Goal: Task Accomplishment & Management: Manage account settings

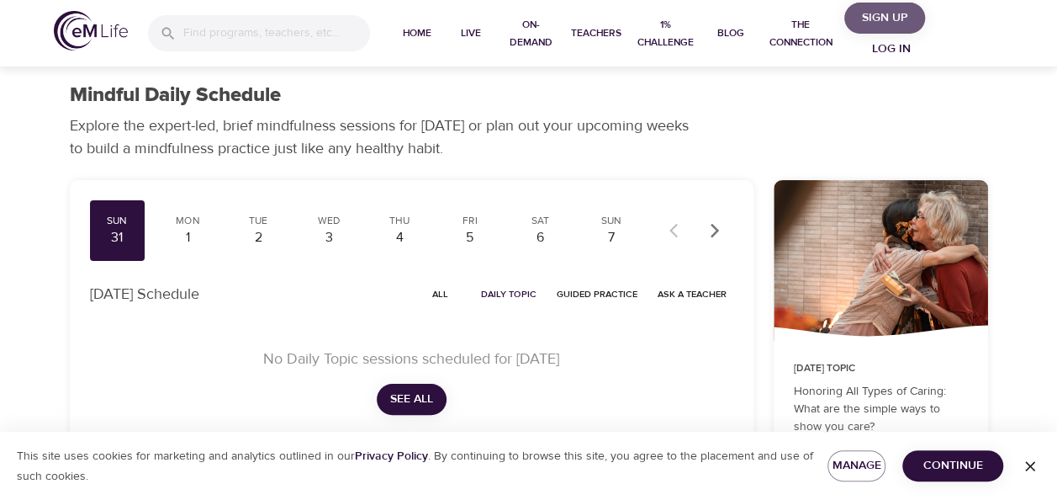
click at [867, 22] on span "Sign Up" at bounding box center [884, 18] width 67 height 21
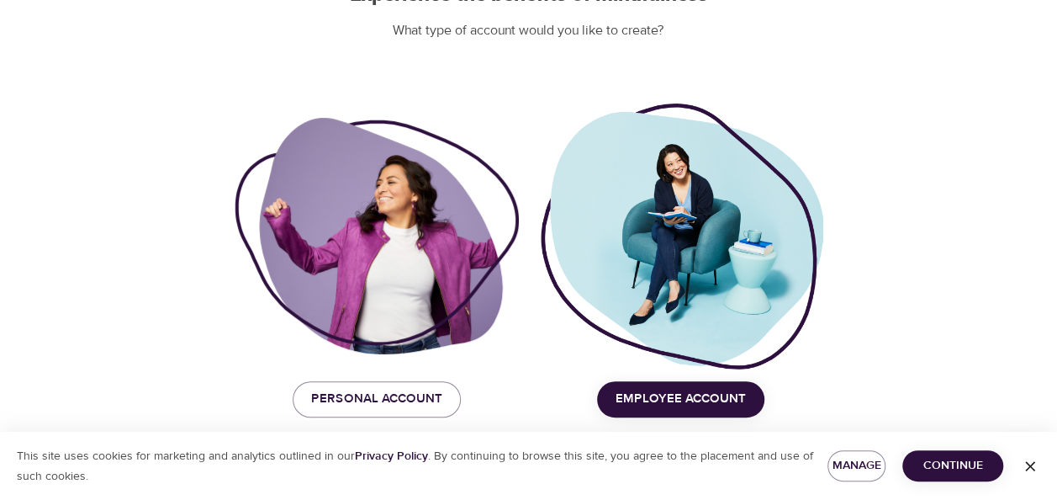
scroll to position [207, 0]
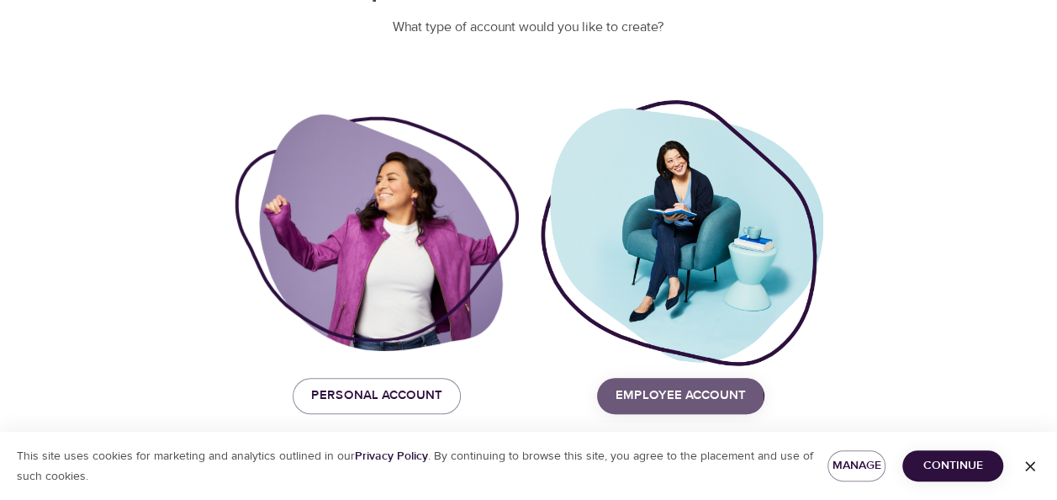
click at [655, 398] on span "Employee Account" at bounding box center [681, 395] width 130 height 22
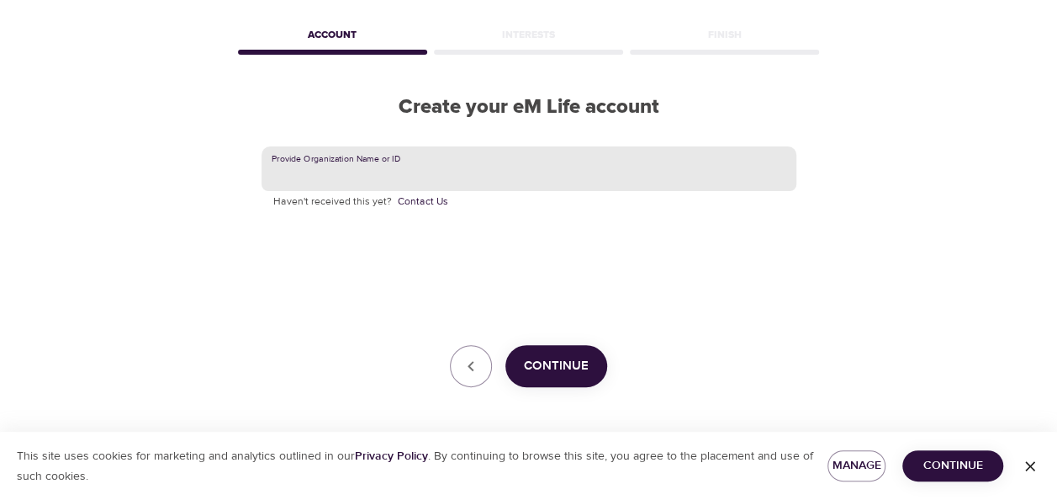
click at [336, 175] on input "text" at bounding box center [529, 168] width 535 height 45
type input "CVS Health"
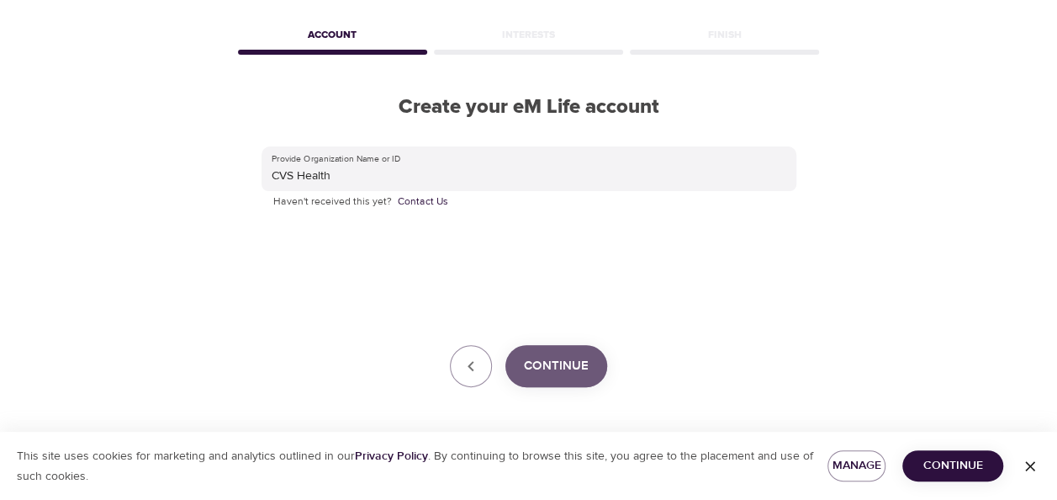
click at [567, 361] on span "Continue" at bounding box center [556, 366] width 65 height 22
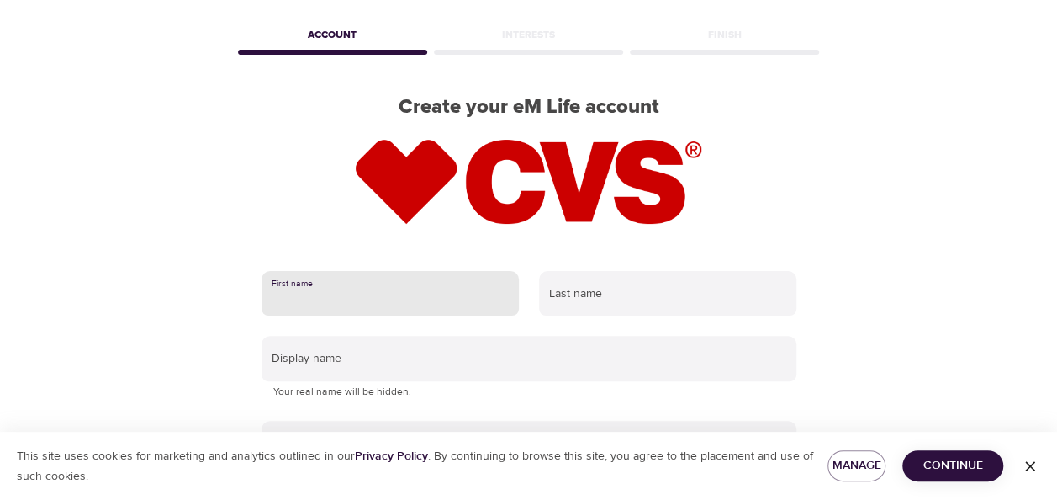
click at [315, 303] on input "text" at bounding box center [390, 293] width 257 height 45
type input "Earline"
type input "Johnson"
type input "[EMAIL_ADDRESS][DOMAIN_NAME]"
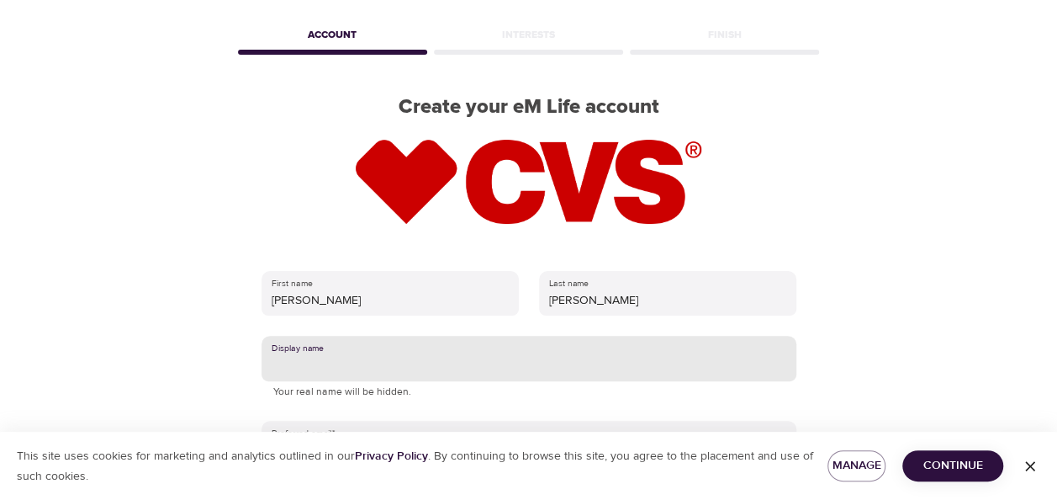
click at [321, 357] on input "text" at bounding box center [529, 358] width 535 height 45
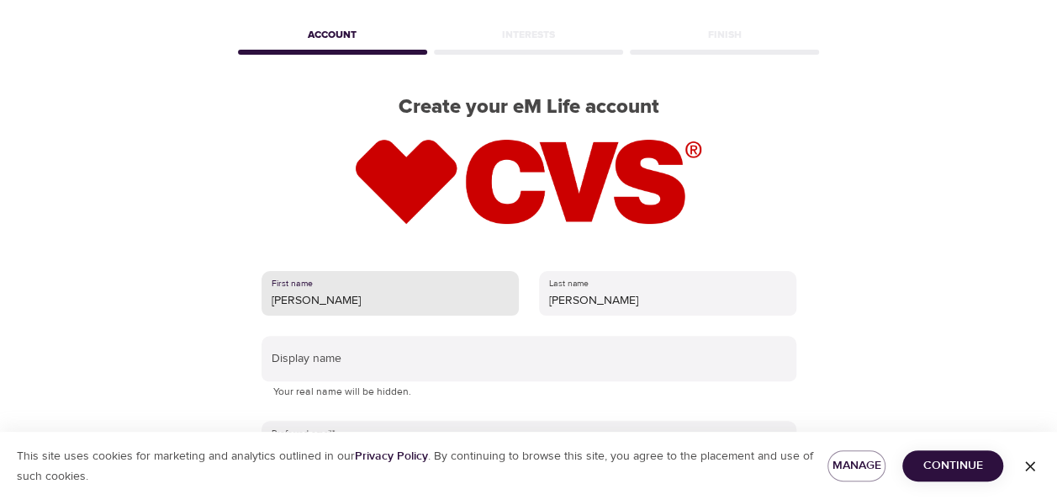
click at [330, 294] on input "Earline" at bounding box center [390, 293] width 257 height 45
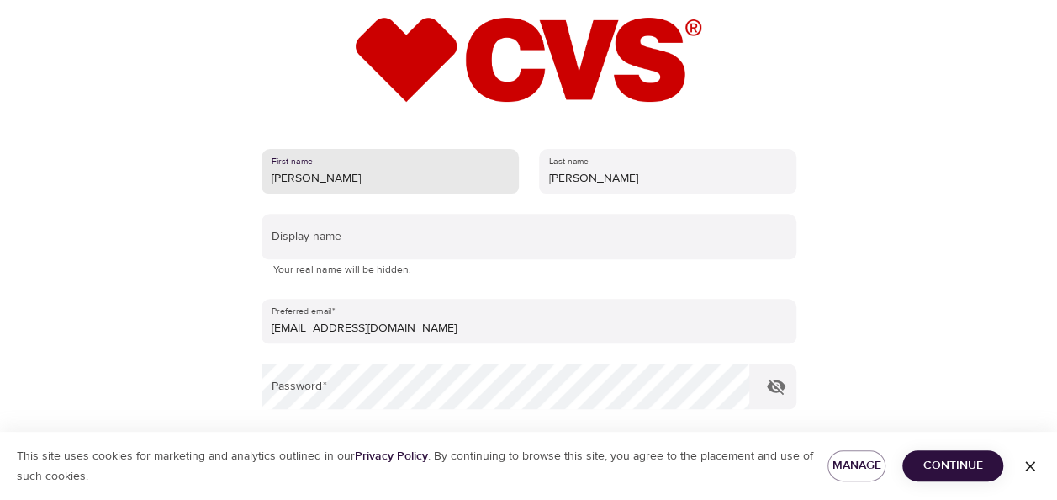
scroll to position [191, 0]
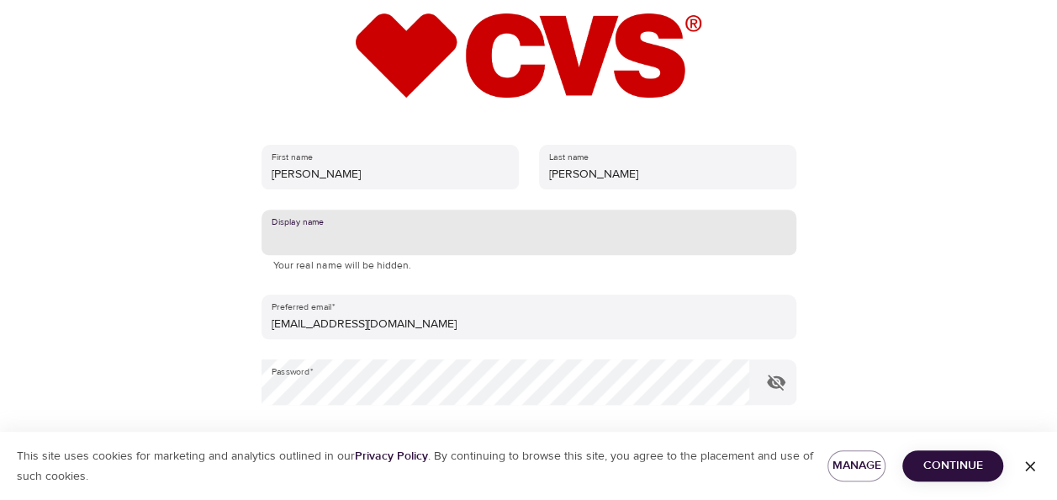
click at [314, 232] on input "text" at bounding box center [529, 231] width 535 height 45
type input "EJ"
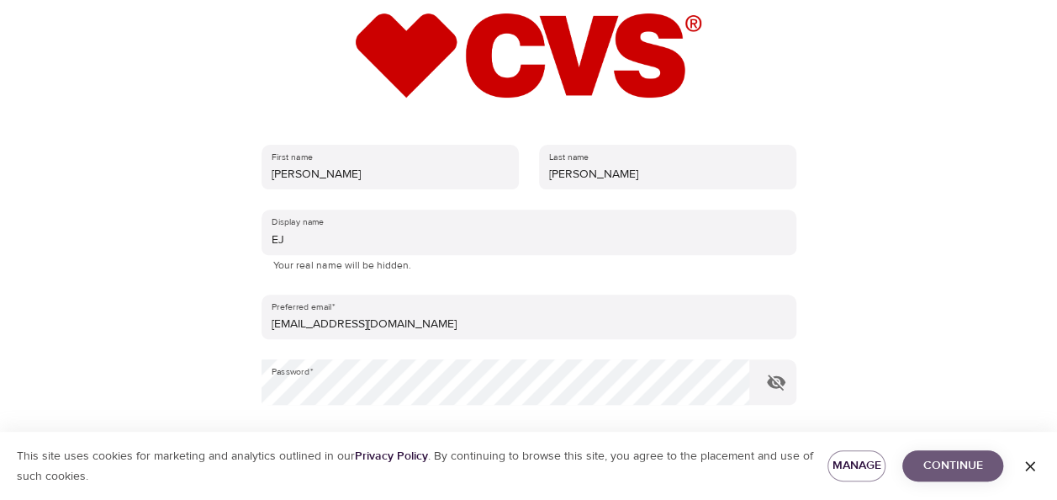
click at [947, 468] on span "Continue" at bounding box center [953, 465] width 74 height 21
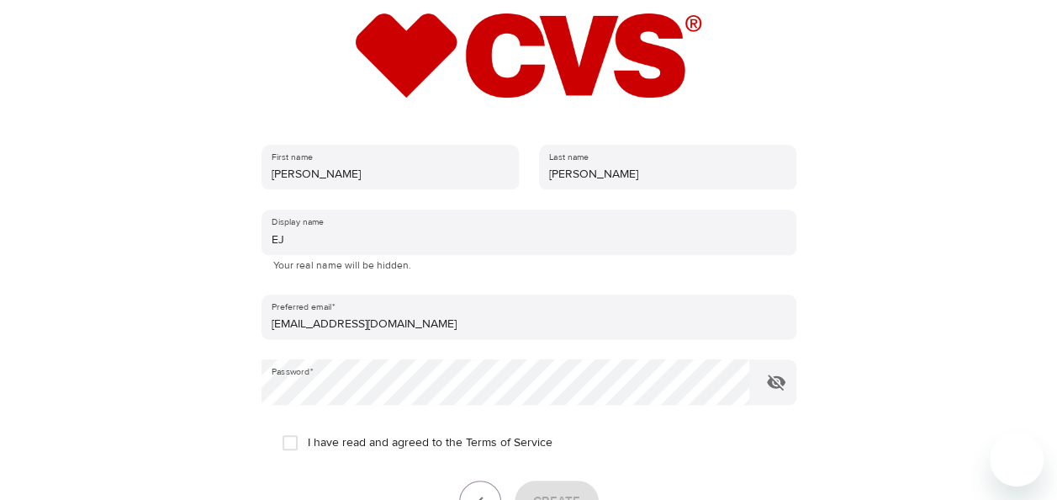
click at [288, 441] on input "I have read and agreed to the Terms of Service" at bounding box center [290, 442] width 35 height 35
checkbox input "true"
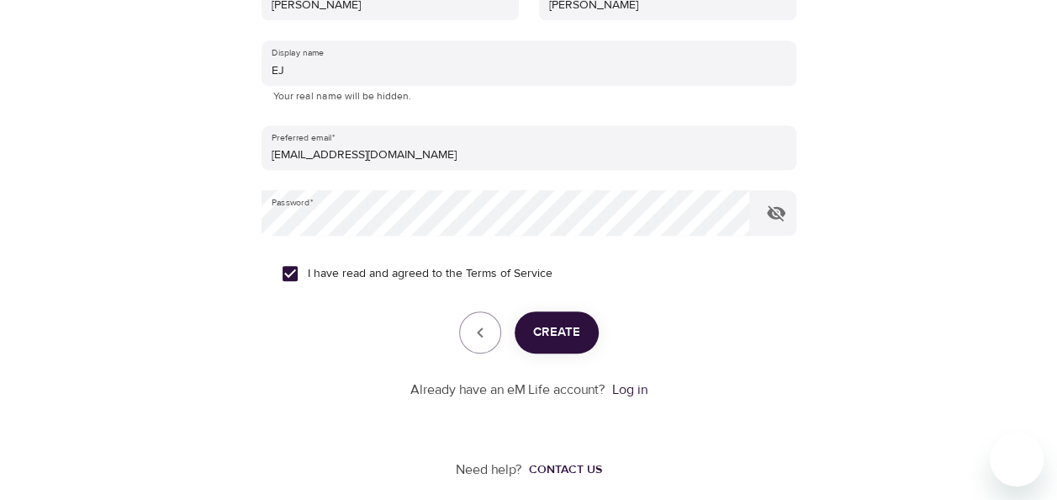
scroll to position [373, 0]
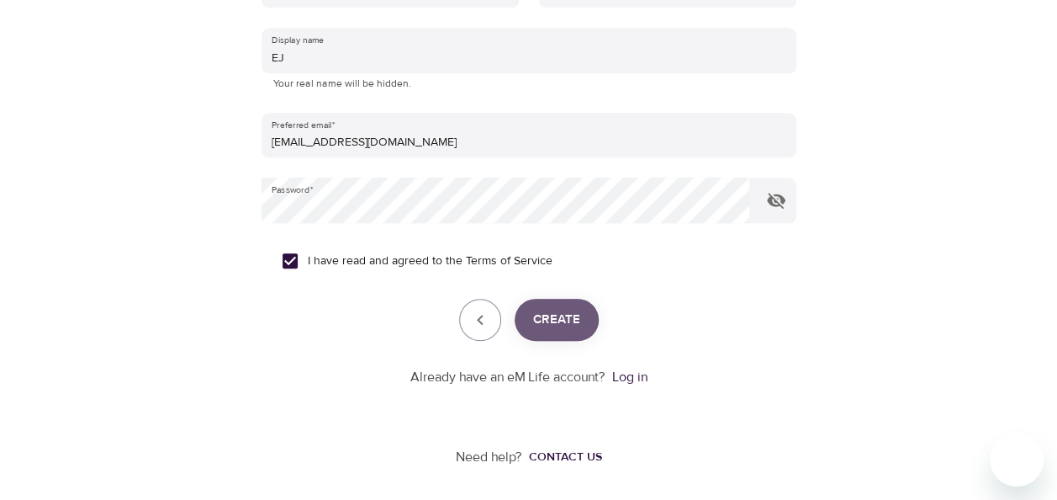
click at [557, 326] on span "Create" at bounding box center [556, 320] width 47 height 22
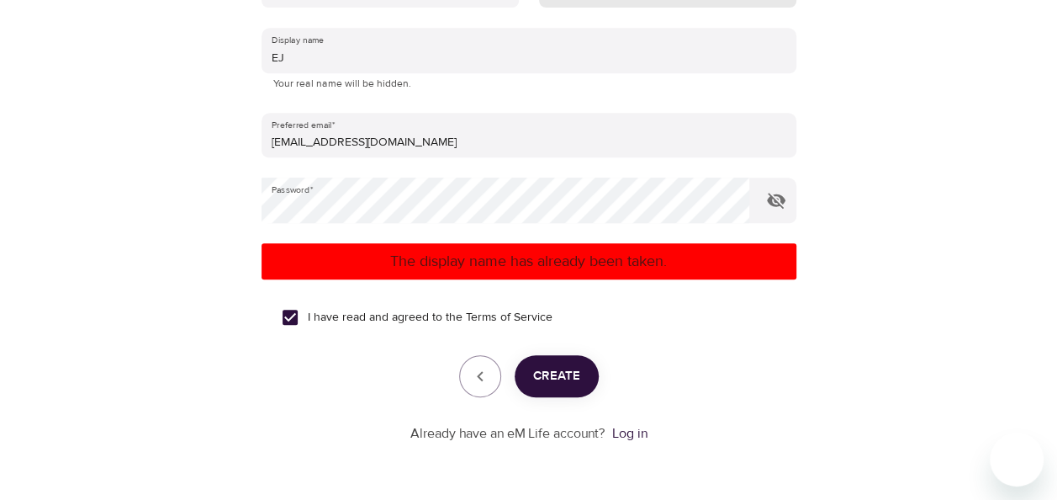
scroll to position [0, 0]
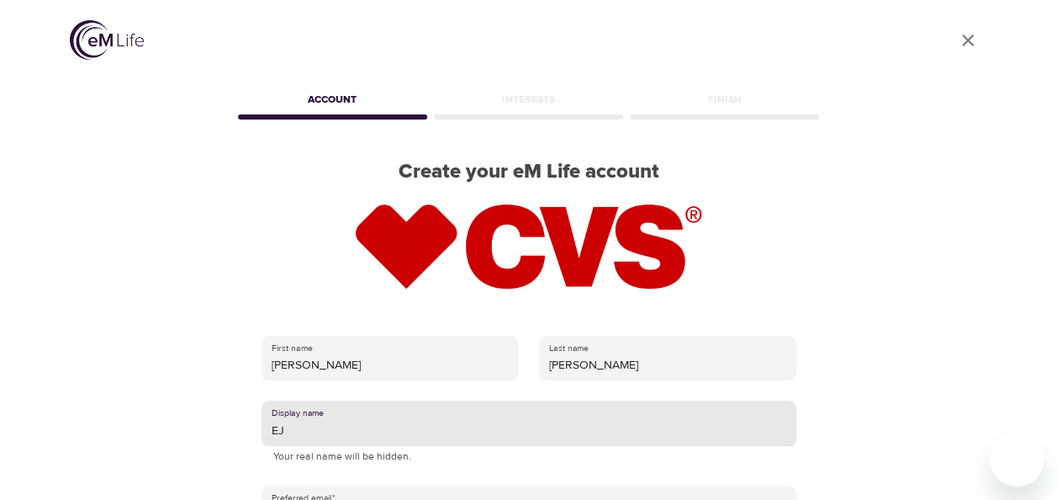
drag, startPoint x: 290, startPoint y: 429, endPoint x: 226, endPoint y: 429, distance: 63.9
click at [226, 429] on div "User Profile Account Interests Finish Create your eM Life account First name Ea…" at bounding box center [529, 250] width 959 height 500
type input "E"
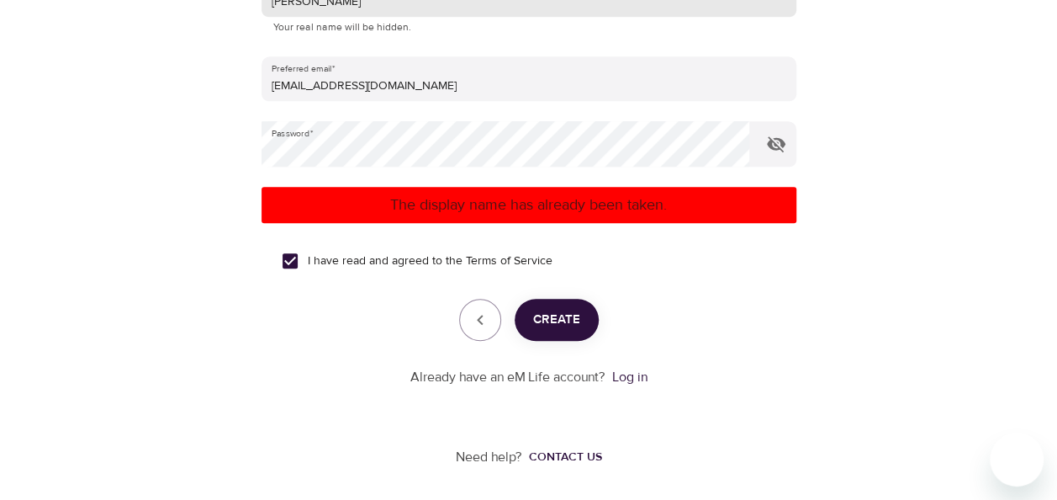
type input "Lena"
click at [560, 313] on span "Create" at bounding box center [556, 320] width 47 height 22
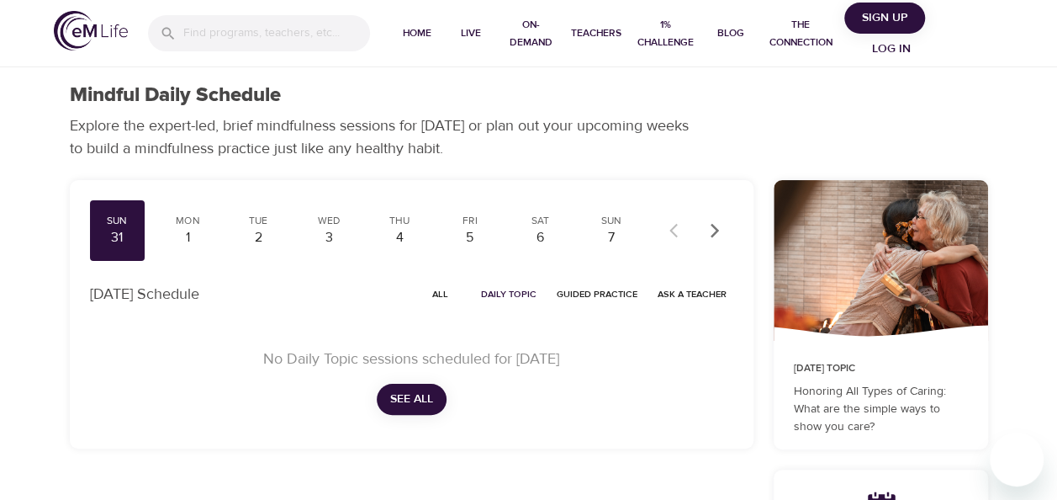
click at [891, 45] on span "Log in" at bounding box center [891, 49] width 67 height 21
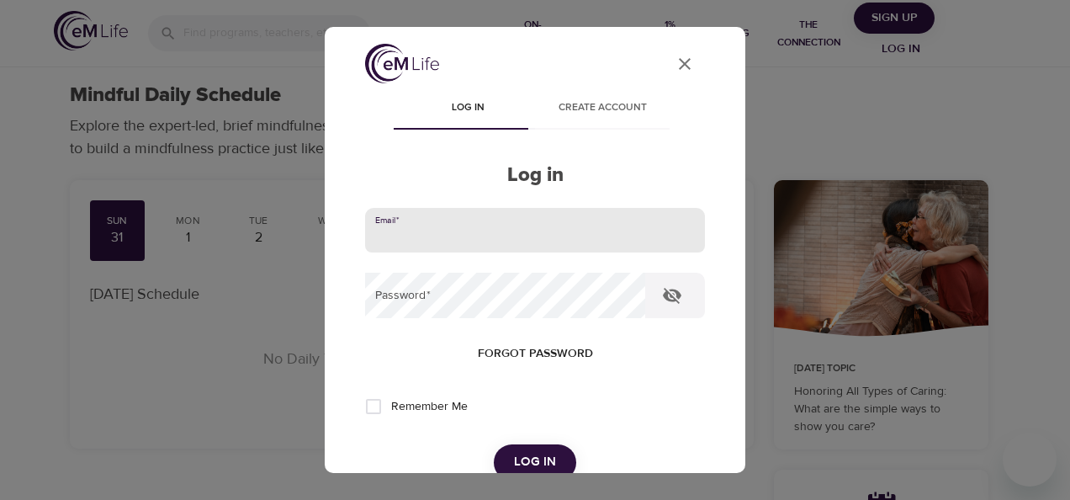
click at [429, 232] on input "email" at bounding box center [535, 230] width 340 height 45
type input "johnsone8@cvshealth.com"
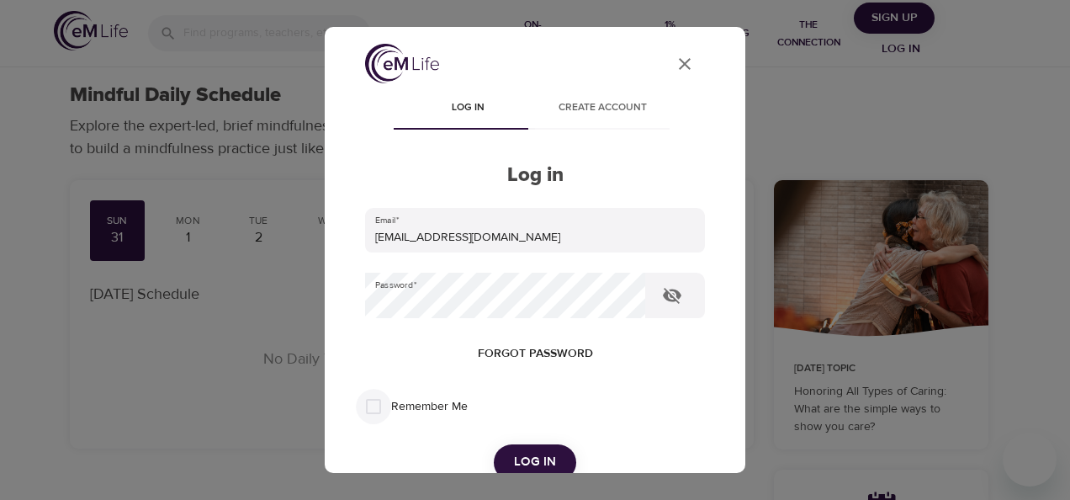
drag, startPoint x: 371, startPoint y: 409, endPoint x: 397, endPoint y: 422, distance: 29.3
click at [372, 409] on input "Remember Me" at bounding box center [373, 406] width 35 height 35
checkbox input "true"
click at [514, 458] on span "Log in" at bounding box center [535, 462] width 42 height 22
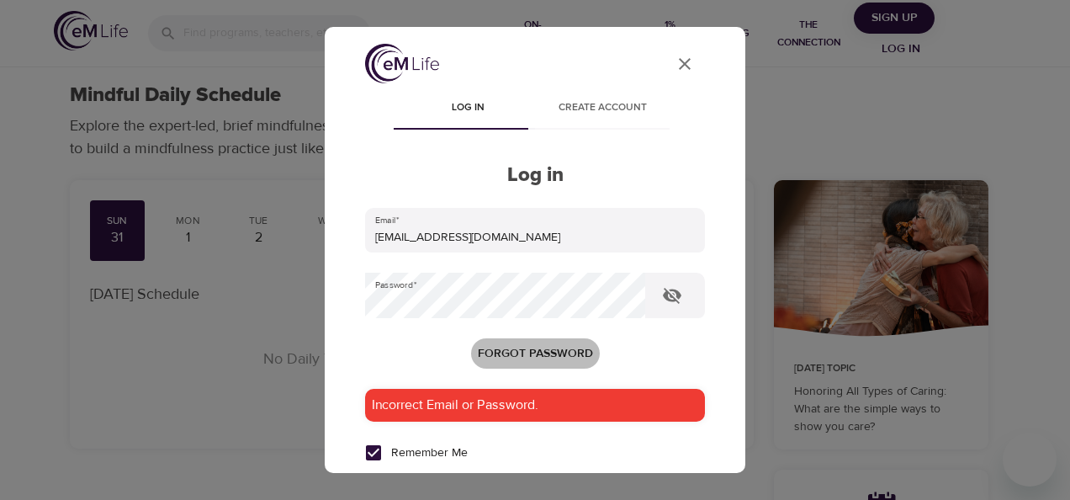
click at [528, 344] on span "Forgot password" at bounding box center [535, 353] width 115 height 21
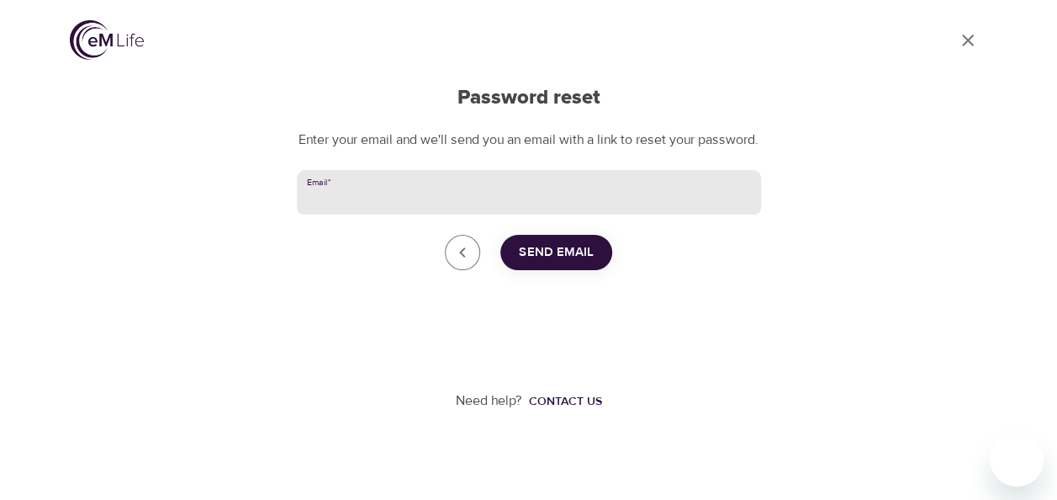
click at [388, 215] on input "Email   *" at bounding box center [529, 192] width 464 height 45
type input "johnsone8@cvshealth.com"
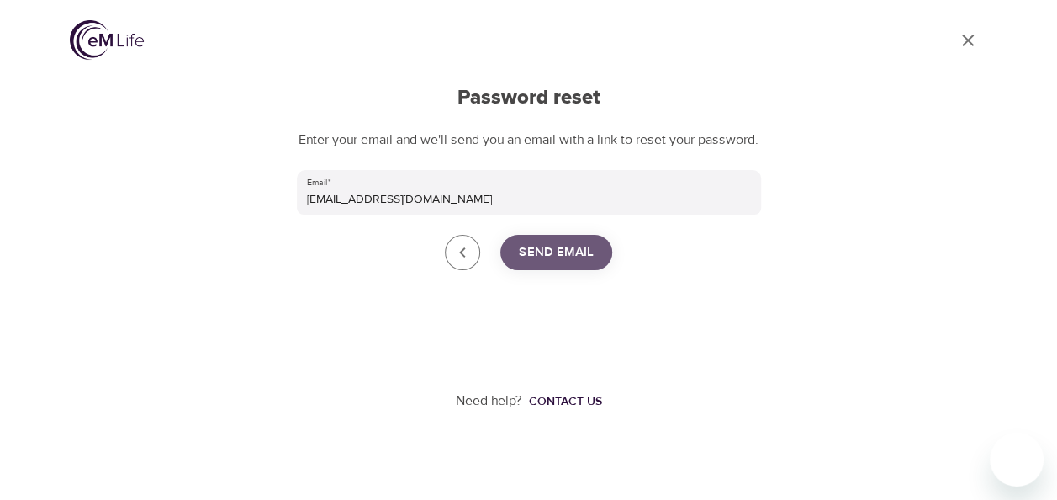
drag, startPoint x: 564, startPoint y: 274, endPoint x: 543, endPoint y: 308, distance: 40.1
click at [564, 263] on span "Send Email" at bounding box center [556, 252] width 75 height 22
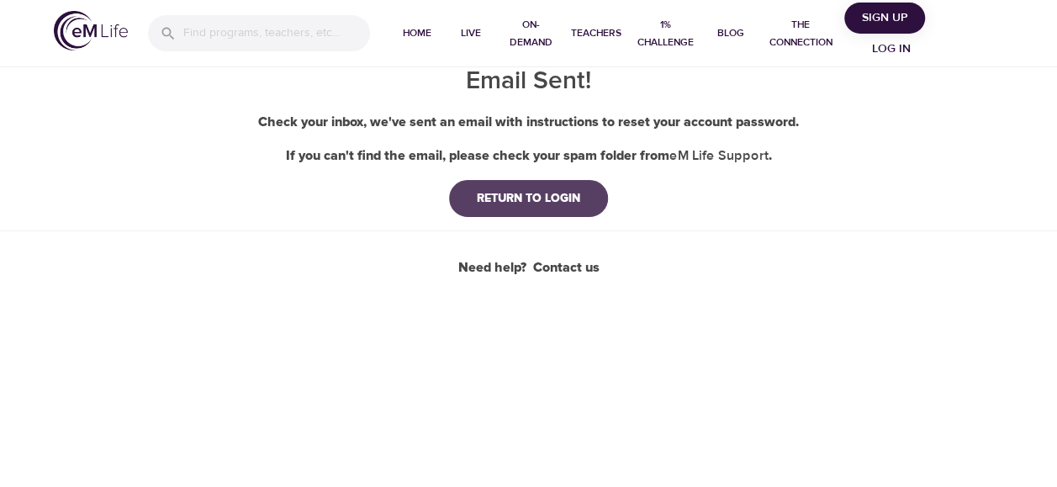
click at [524, 199] on div "RETURN TO LOGIN" at bounding box center [529, 198] width 130 height 17
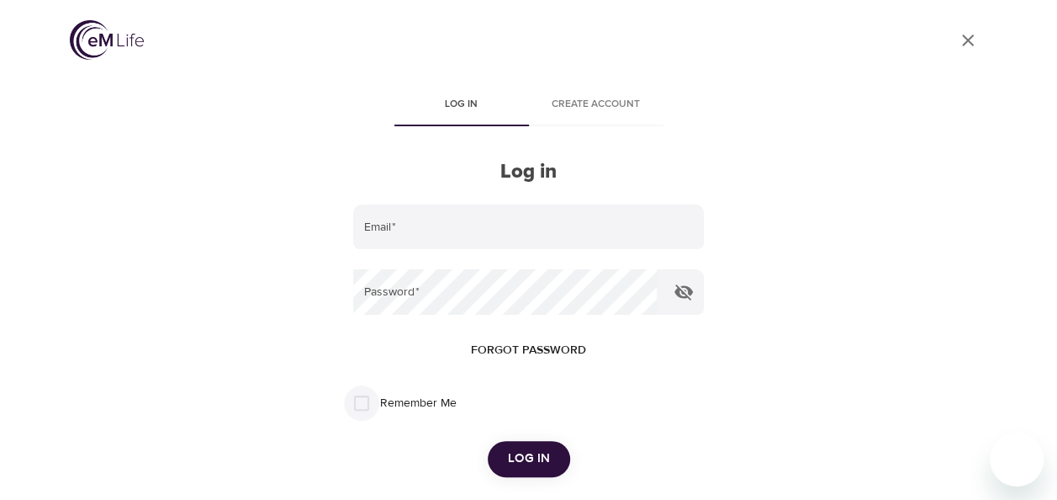
click at [355, 409] on input "Remember Me" at bounding box center [361, 402] width 35 height 35
checkbox input "true"
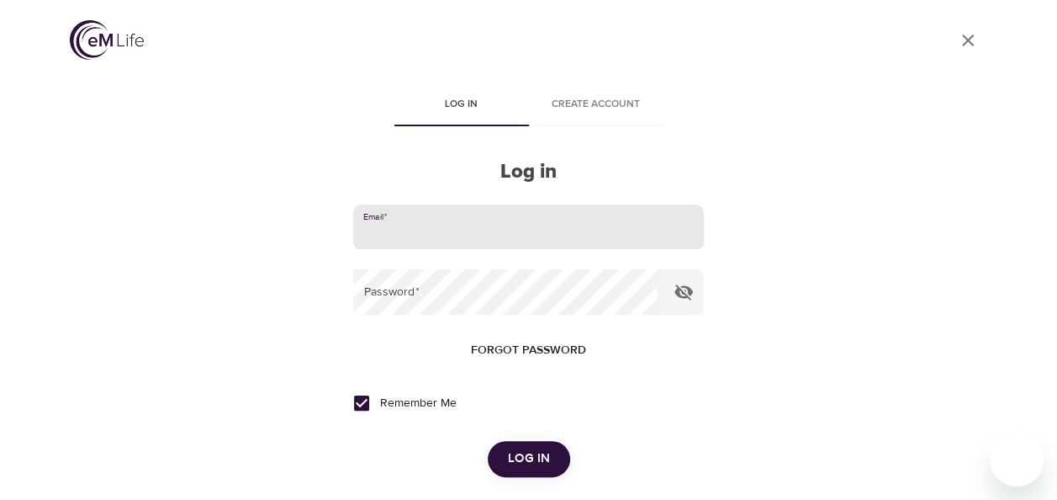
click at [442, 217] on input "email" at bounding box center [528, 226] width 350 height 45
type input "Johnsone8@aetna.com"
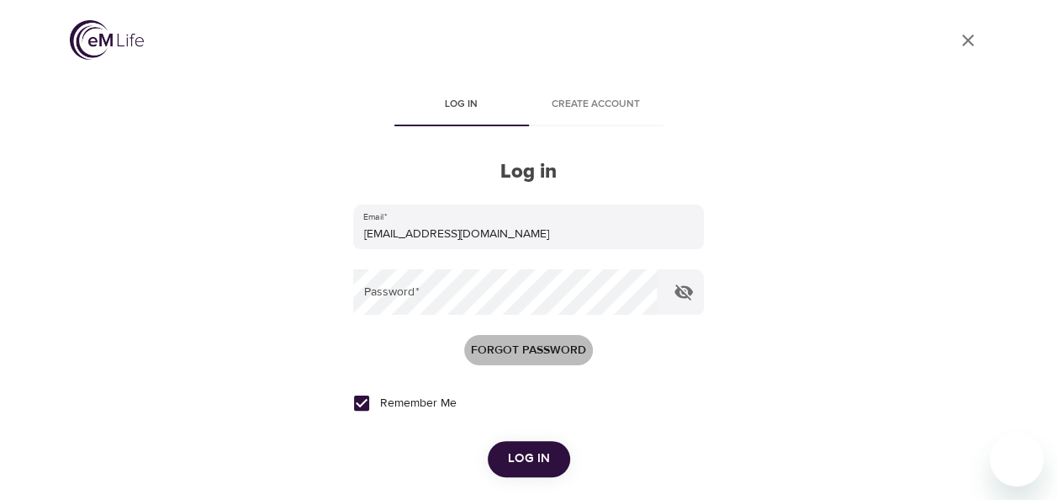
click at [502, 348] on span "Forgot password" at bounding box center [528, 350] width 115 height 21
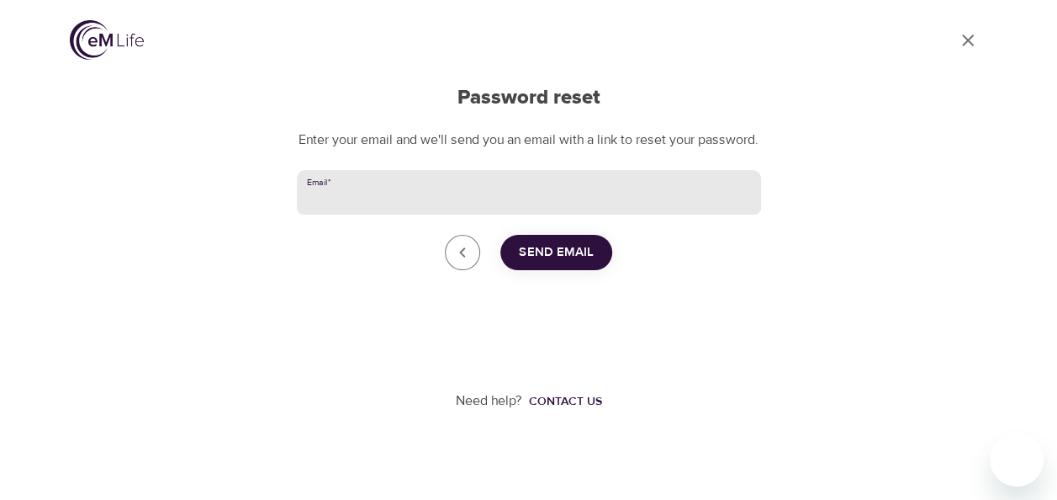
click at [424, 215] on input "Email   *" at bounding box center [529, 192] width 464 height 45
type input "Johnsone8@aetna.com"
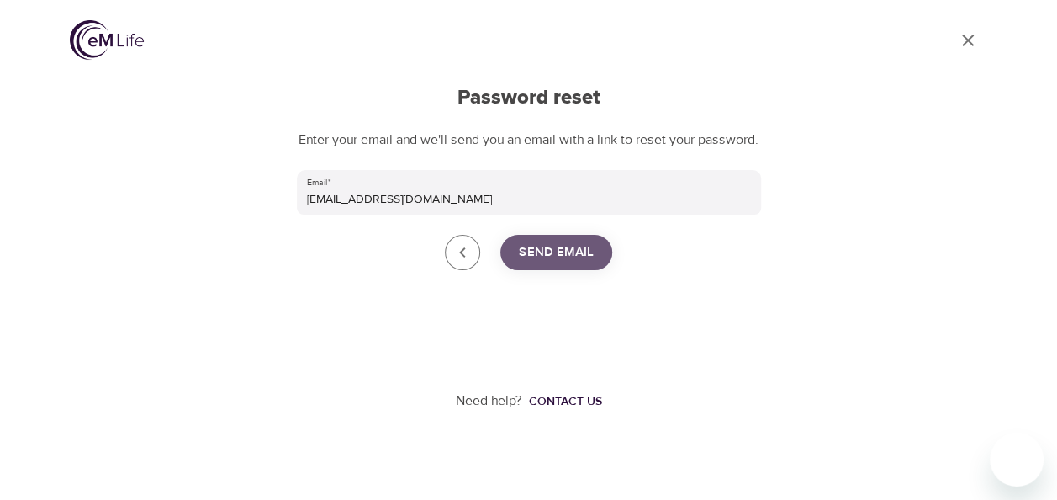
click at [554, 263] on span "Send Email" at bounding box center [556, 252] width 75 height 22
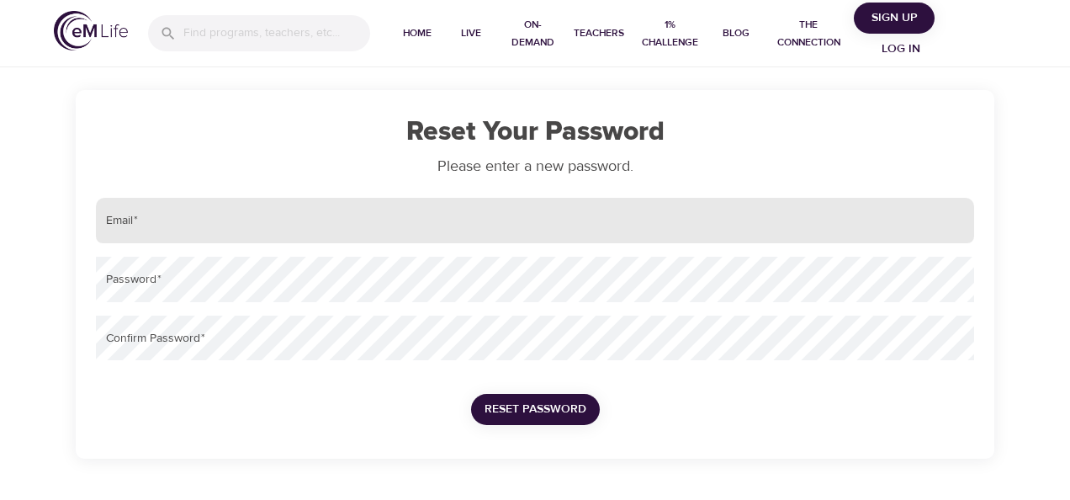
click at [188, 242] on div "Email   *" at bounding box center [535, 220] width 892 height 59
click at [178, 235] on input "email" at bounding box center [535, 220] width 878 height 45
type input "Johnsone8@aetna.com"
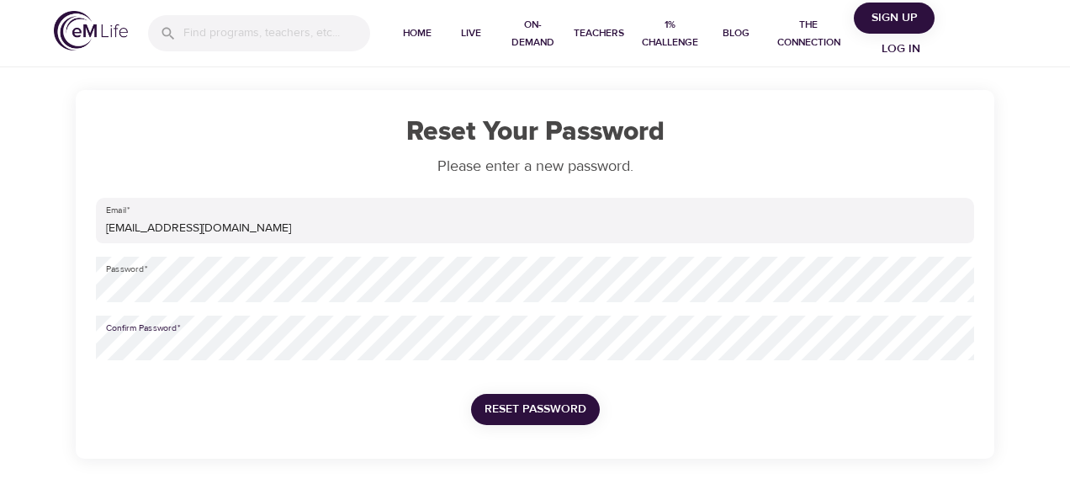
click at [471, 394] on button "Reset Password" at bounding box center [535, 409] width 129 height 31
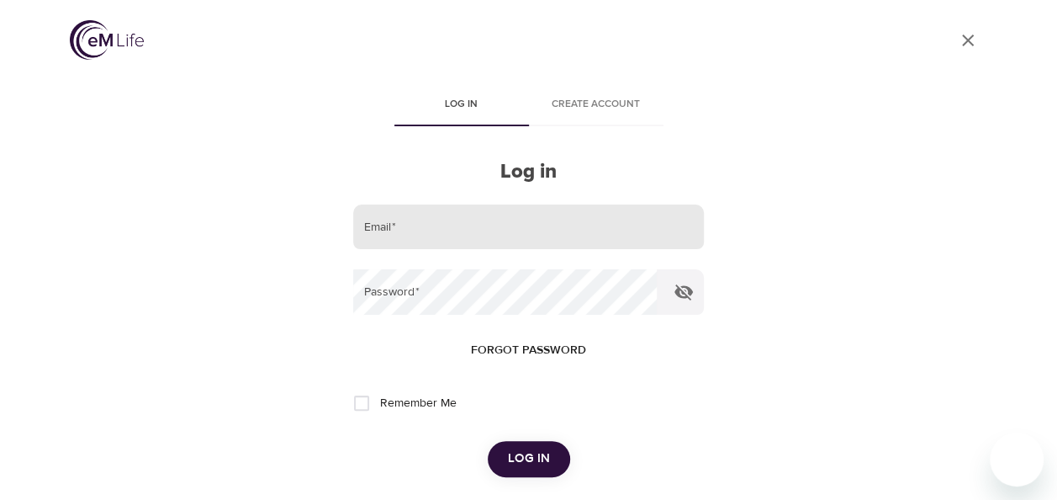
click at [437, 232] on input "email" at bounding box center [528, 226] width 350 height 45
type input "Johnsone8@aetna.com"
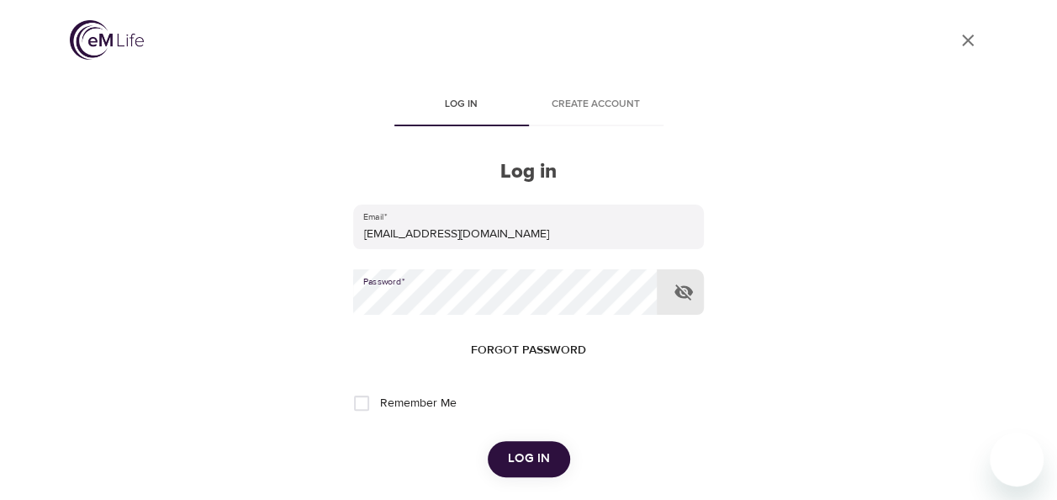
click at [488, 441] on button "Log in" at bounding box center [529, 458] width 82 height 35
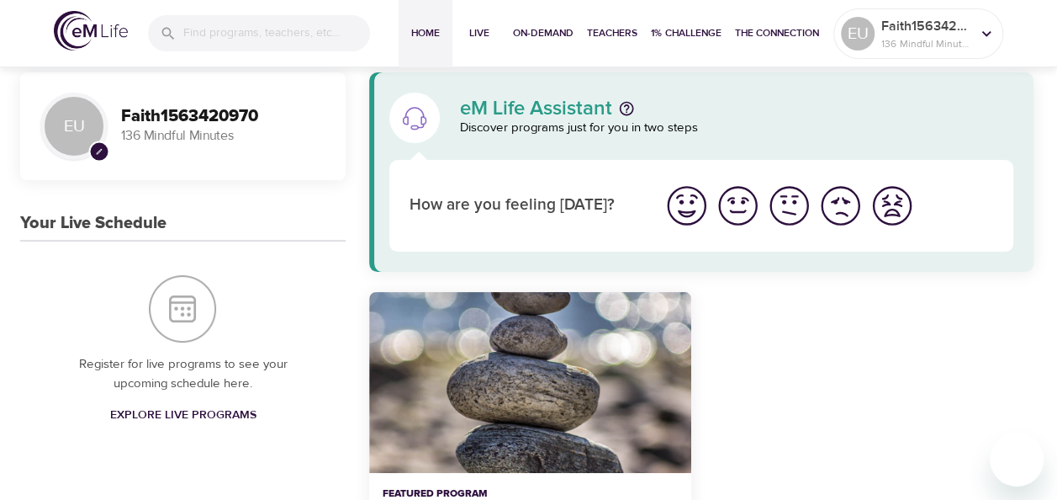
scroll to position [437, 0]
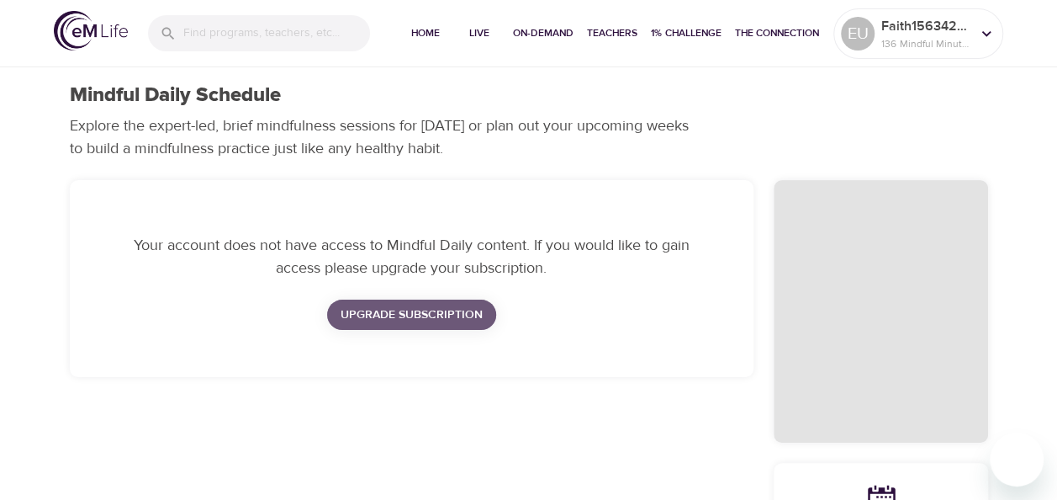
click at [432, 315] on span "Upgrade Subscription" at bounding box center [412, 315] width 142 height 21
